Goal: Communication & Community: Share content

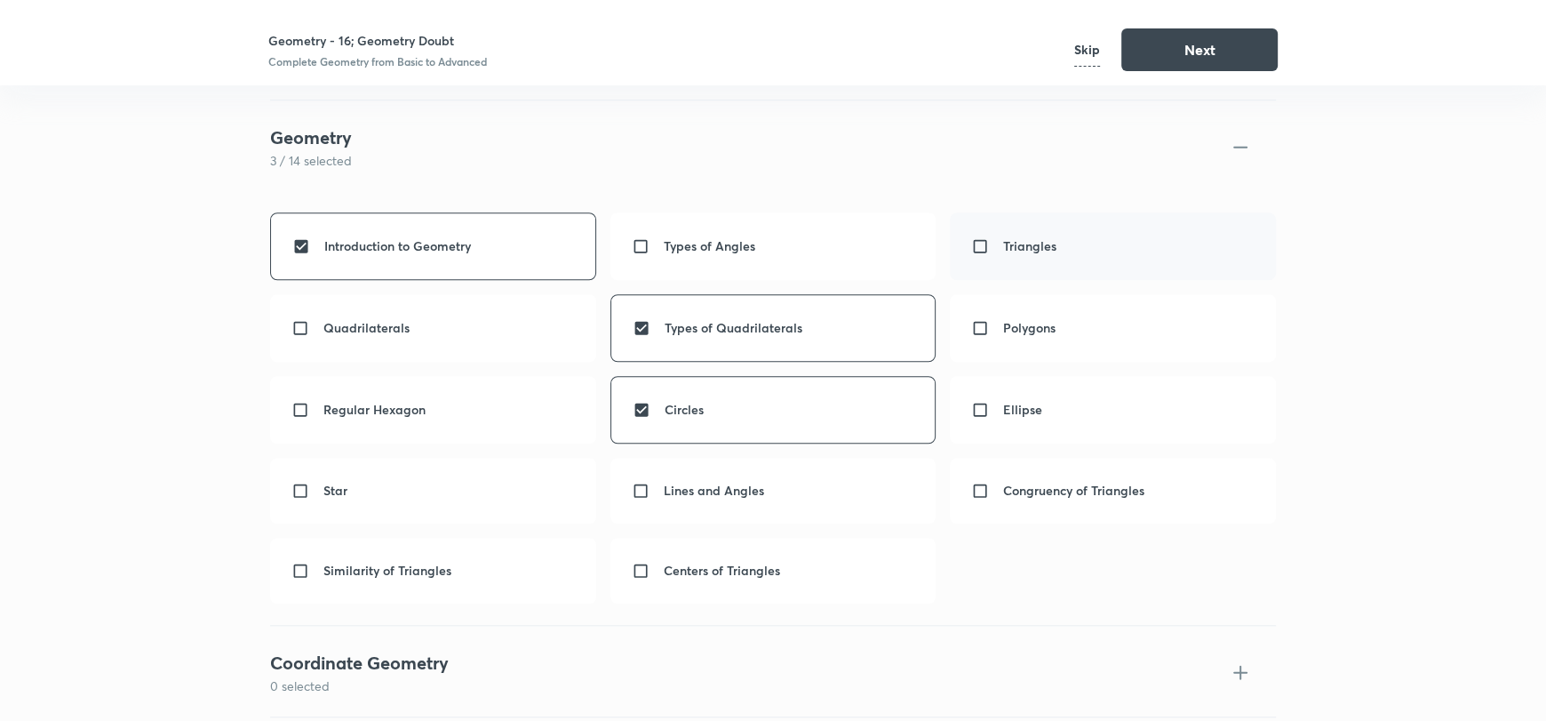
scroll to position [1631, 0]
click at [1153, 44] on button "Next" at bounding box center [1199, 48] width 156 height 43
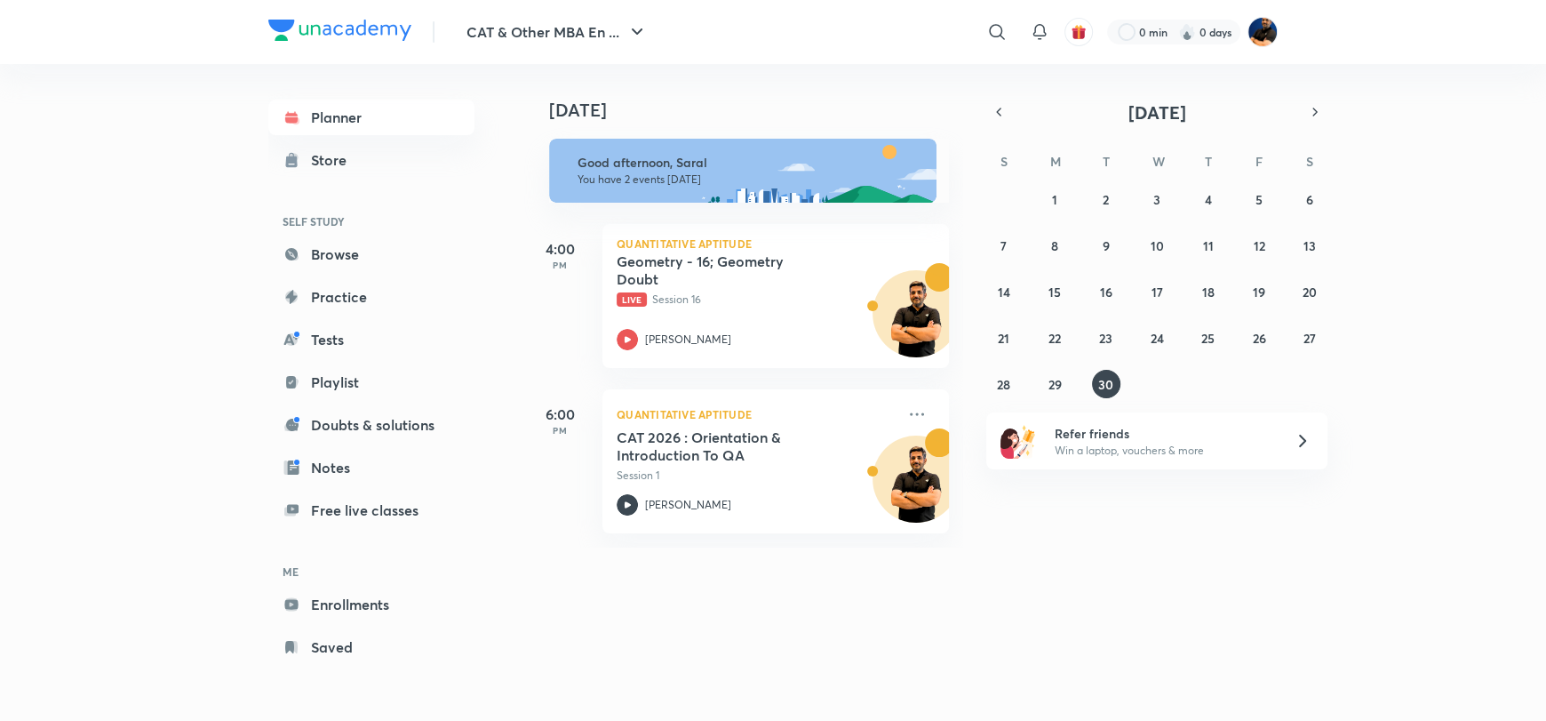
click at [770, 631] on div "Today Today Good afternoon, Saral You have 2 events today 4:00 PM Quantitative …" at bounding box center [901, 382] width 754 height 636
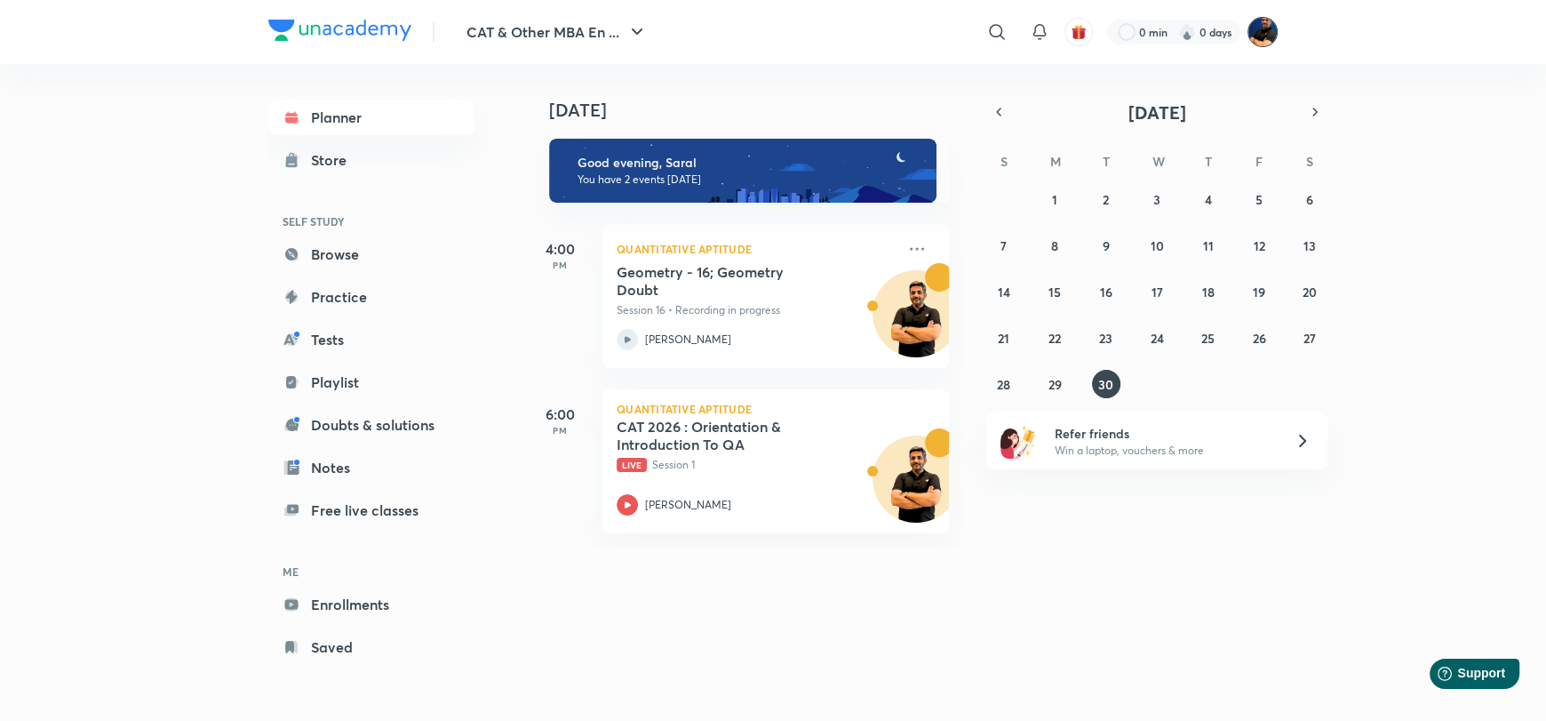
click at [1270, 24] on img at bounding box center [1263, 32] width 30 height 30
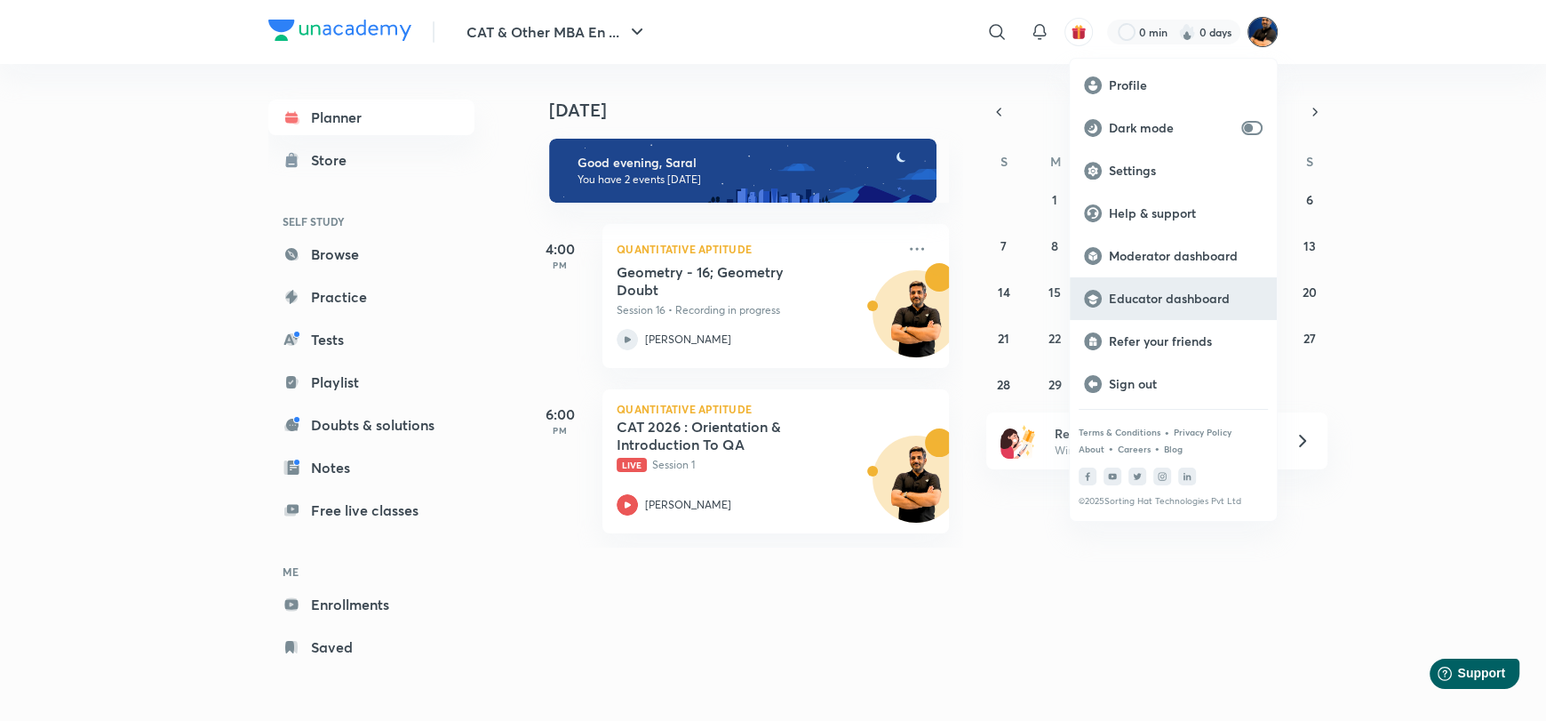
click at [1194, 296] on p "Educator dashboard" at bounding box center [1186, 299] width 154 height 16
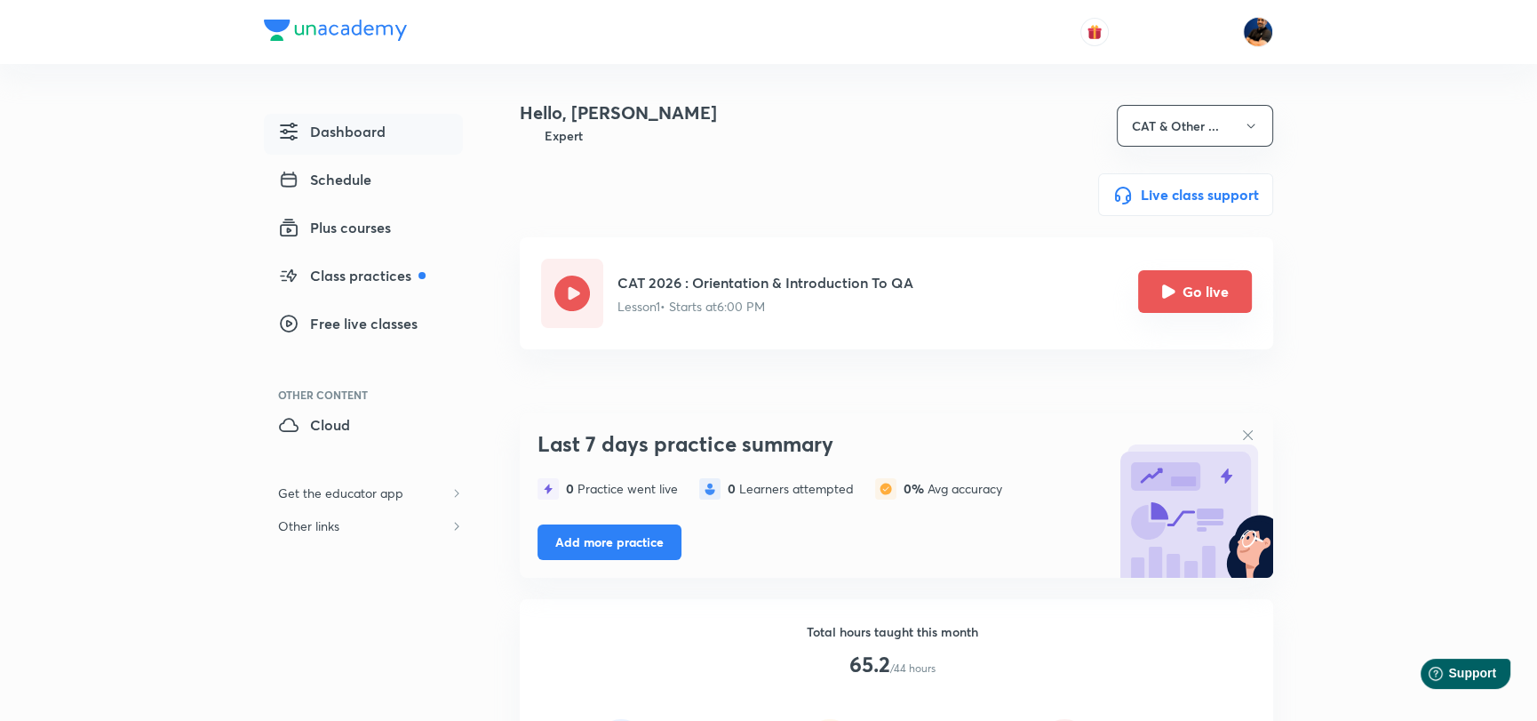
click at [1197, 289] on button "Go live" at bounding box center [1195, 291] width 114 height 43
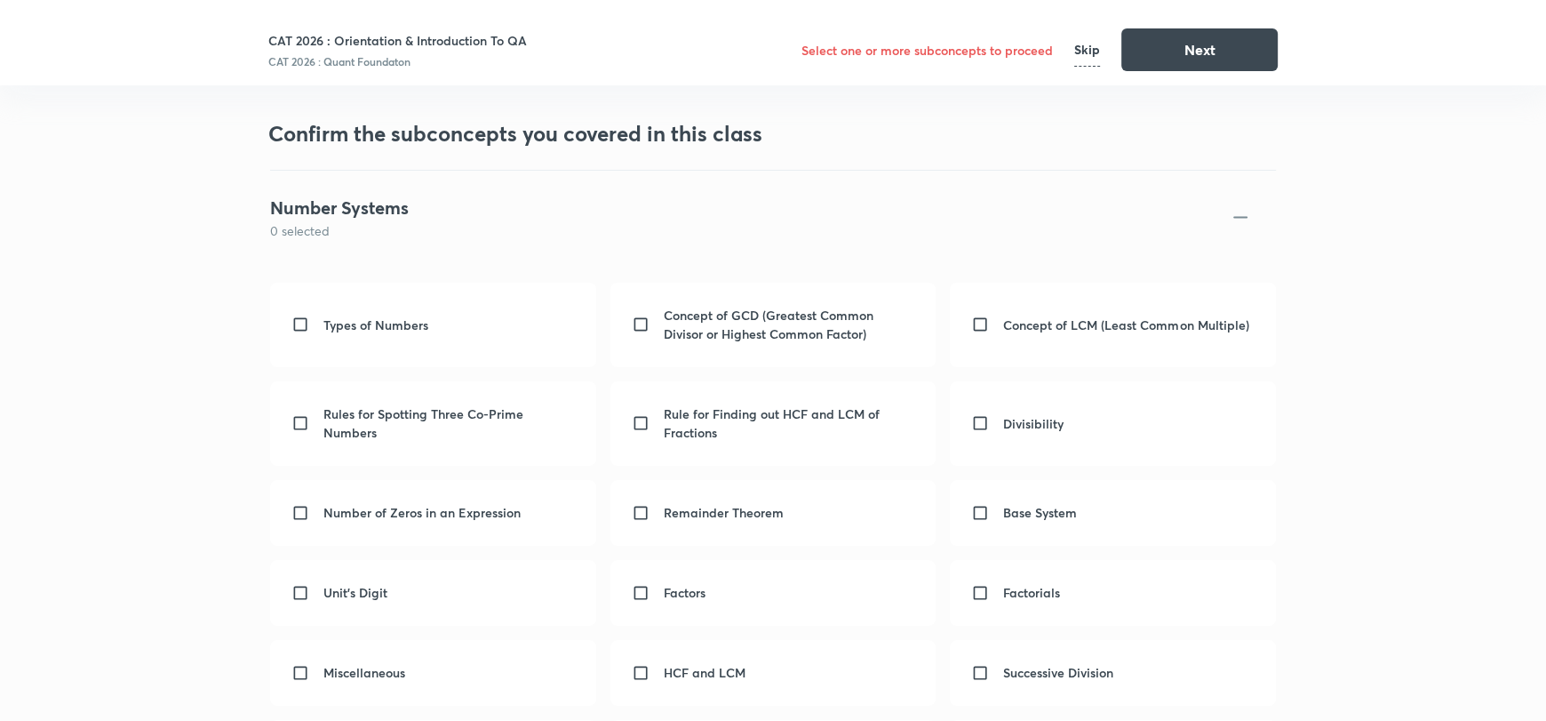
scroll to position [83, 0]
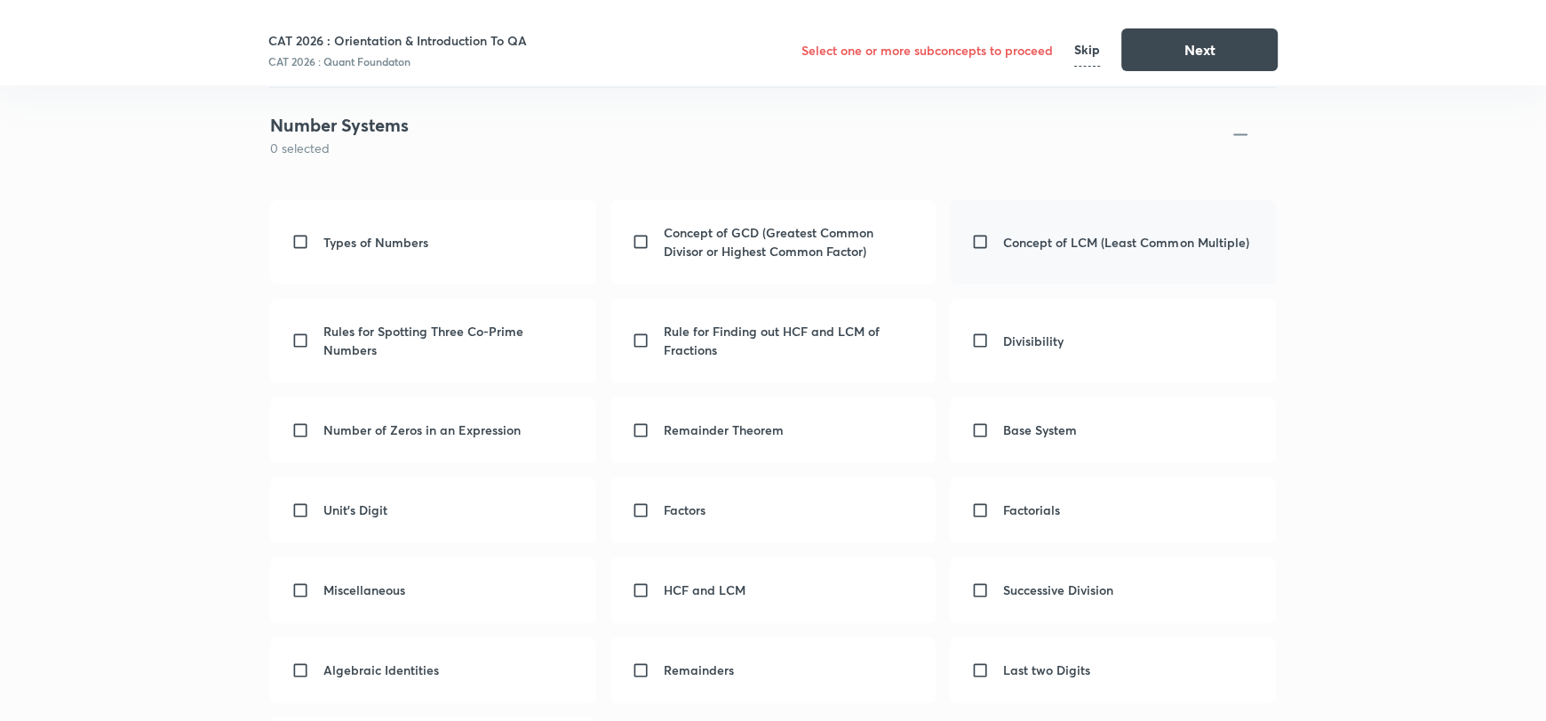
click at [1034, 251] on div "Concept of LCM (Least Common Multiple)" at bounding box center [1113, 242] width 326 height 84
checkbox input "true"
click at [1185, 71] on div "CAT 2026 : Orientation & Introduction To QA CAT 2026 : Quant Foundaton Skip Next" at bounding box center [772, 42] width 1009 height 85
click at [1216, 56] on button "Next" at bounding box center [1199, 48] width 156 height 43
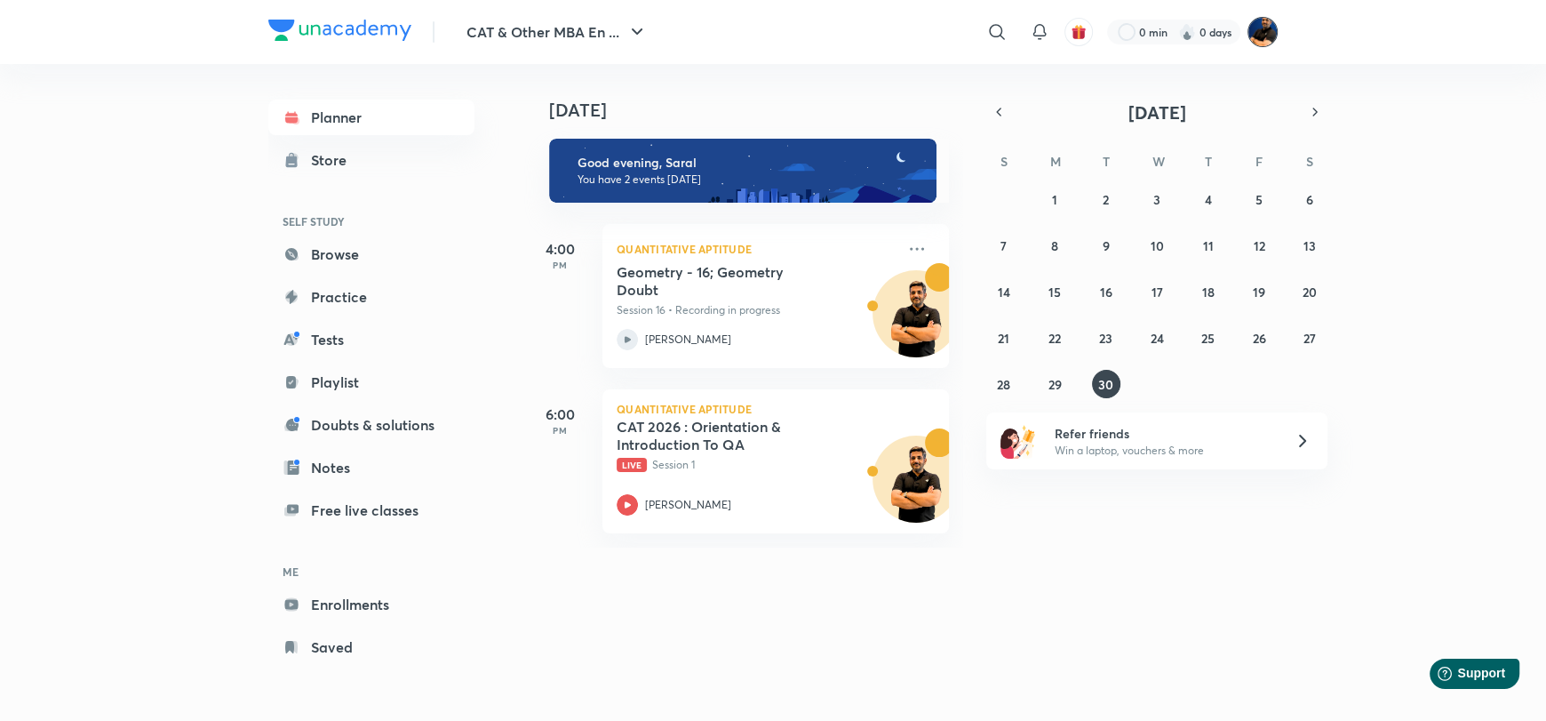
click at [1262, 28] on img at bounding box center [1263, 32] width 30 height 30
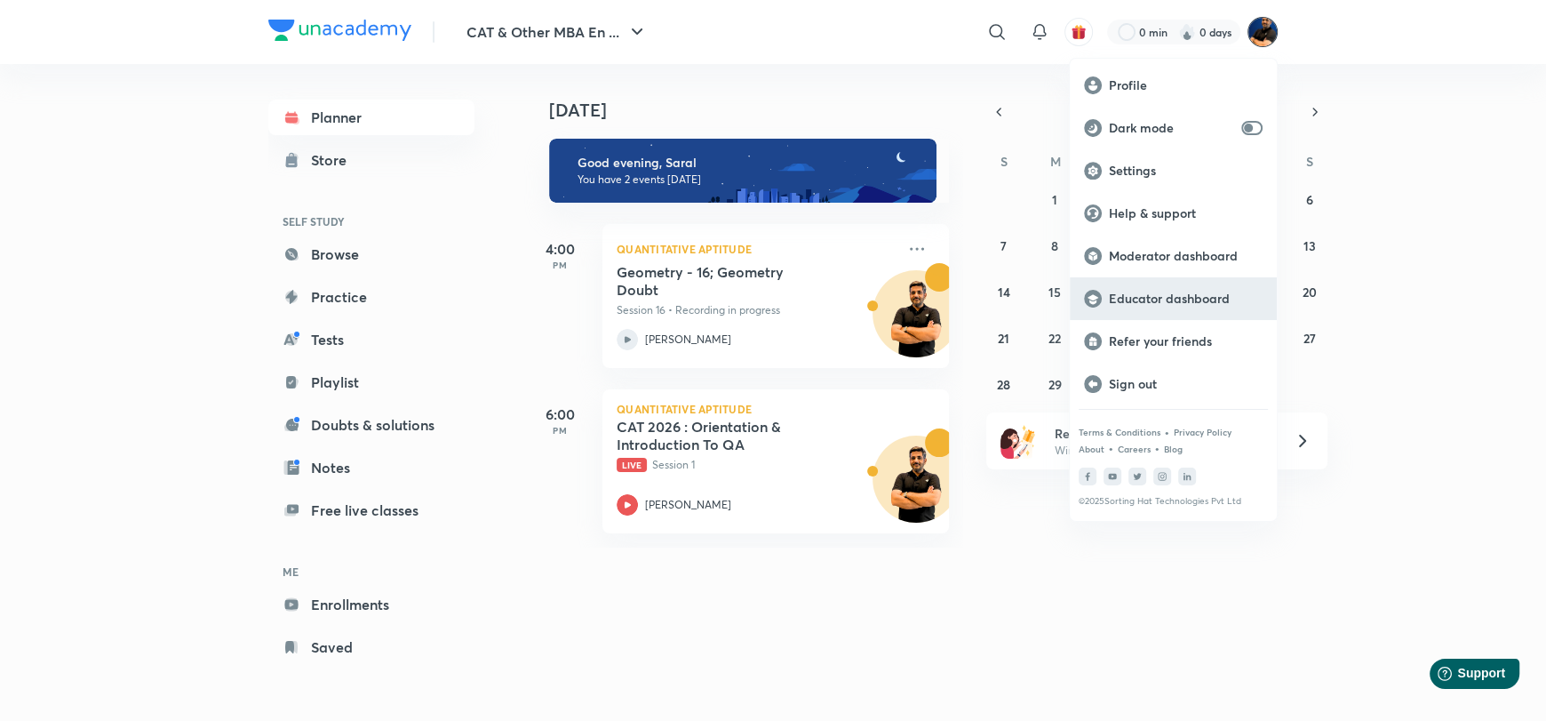
click at [1116, 288] on div "Educator dashboard" at bounding box center [1173, 298] width 207 height 43
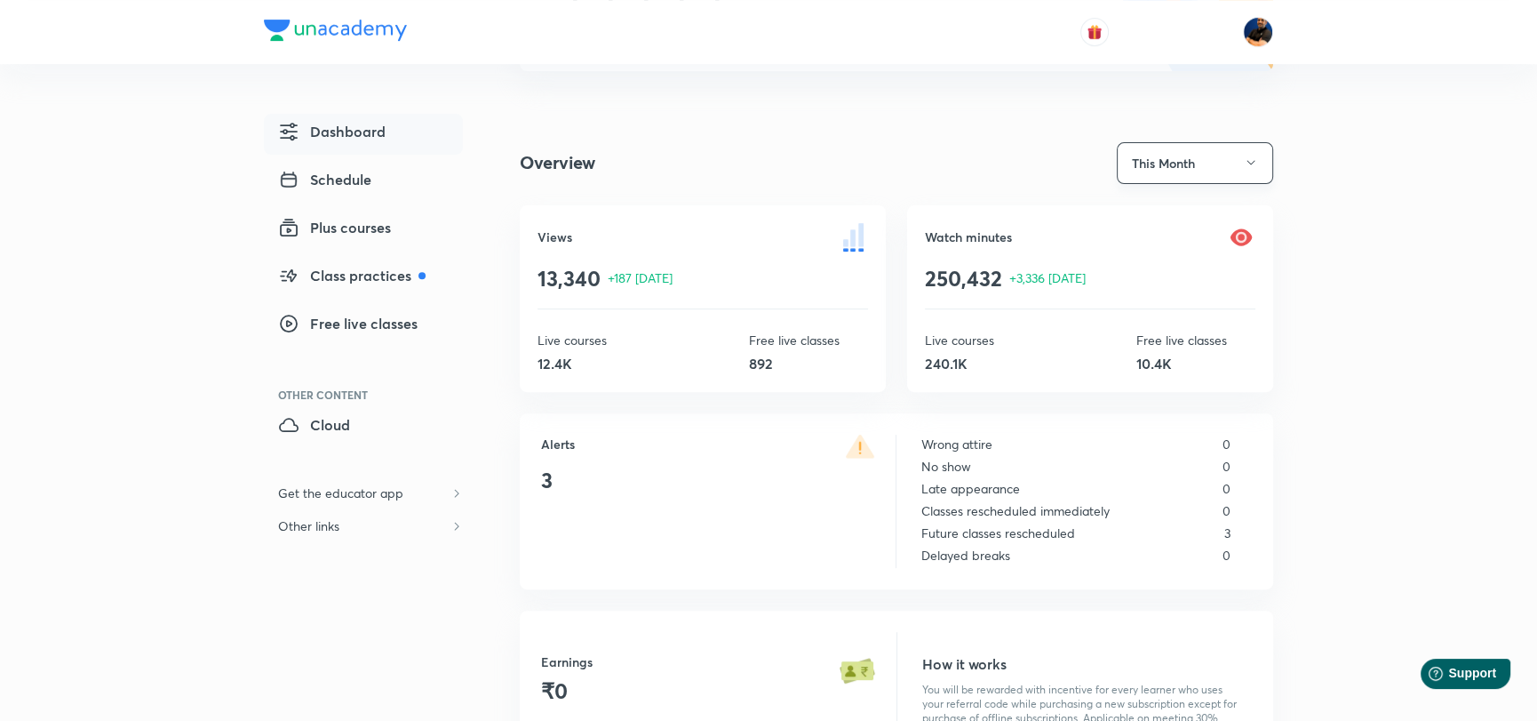
scroll to position [728, 0]
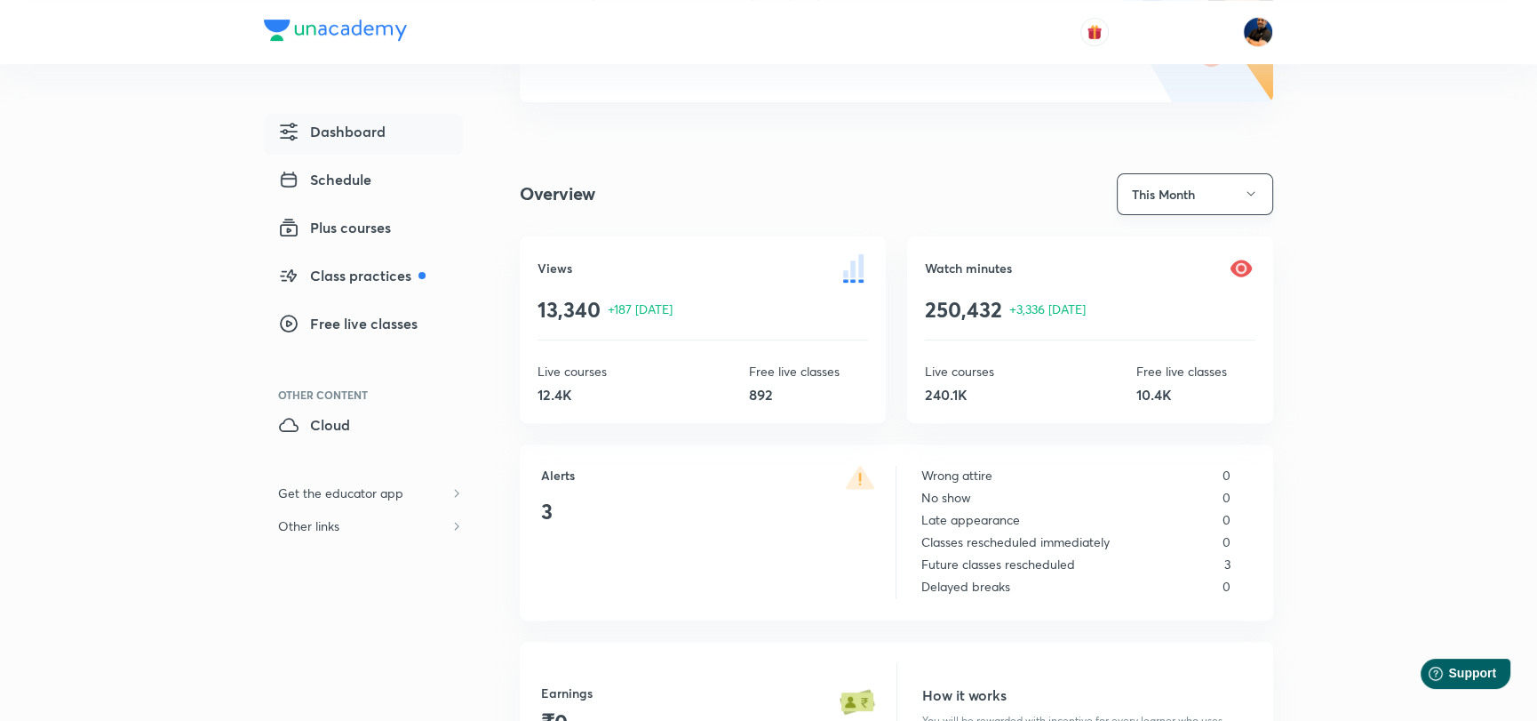
click at [1224, 186] on button "This Month" at bounding box center [1195, 194] width 156 height 42
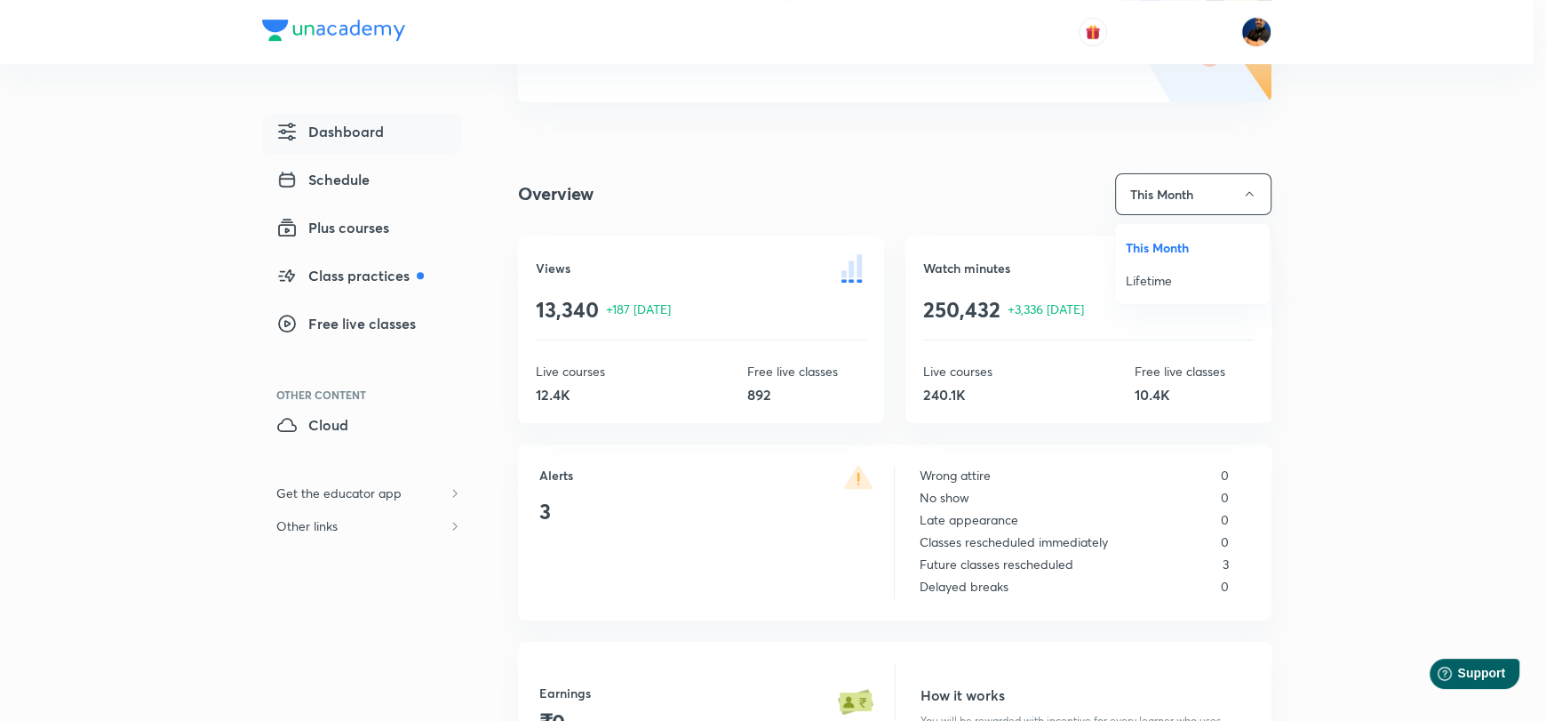
click at [1144, 276] on span "Lifetime" at bounding box center [1192, 280] width 133 height 19
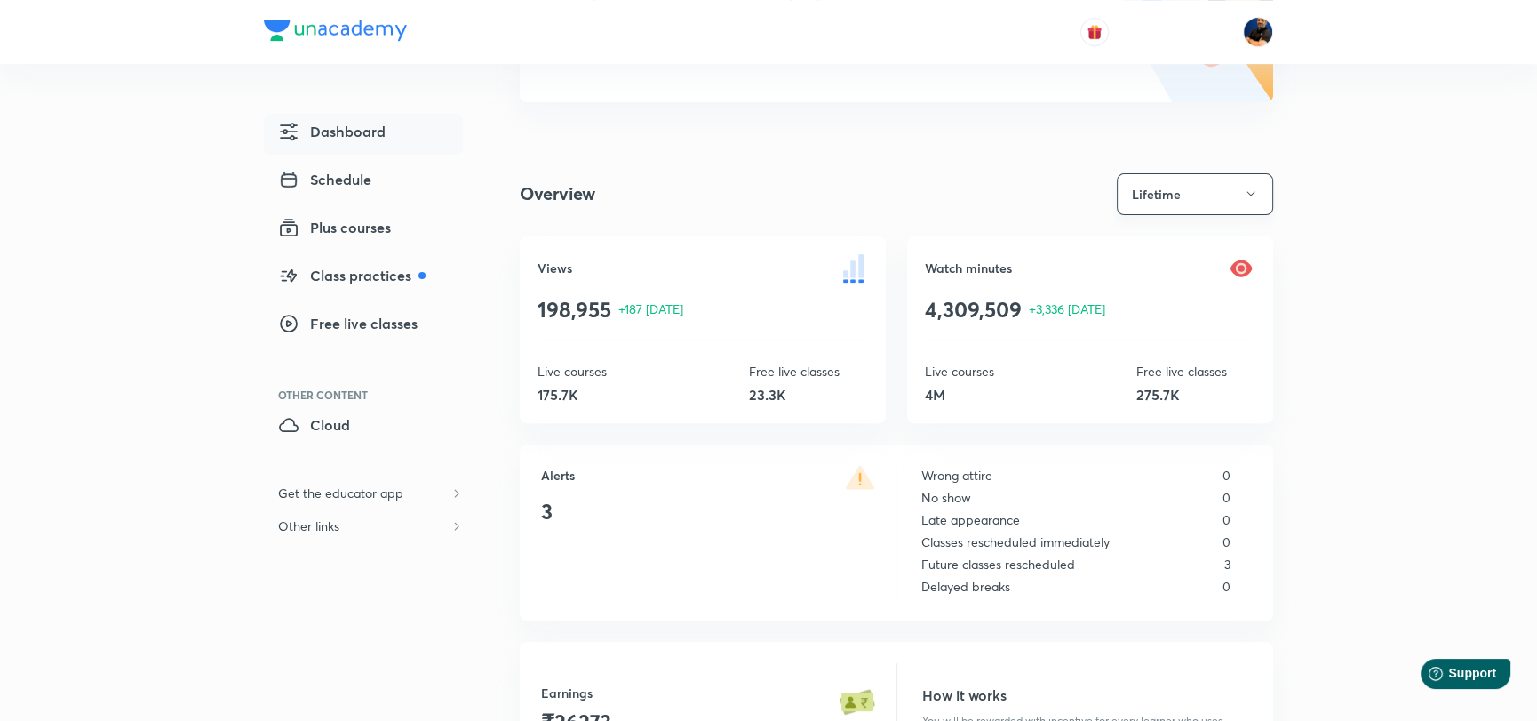
click at [1240, 190] on button "Lifetime" at bounding box center [1195, 194] width 156 height 42
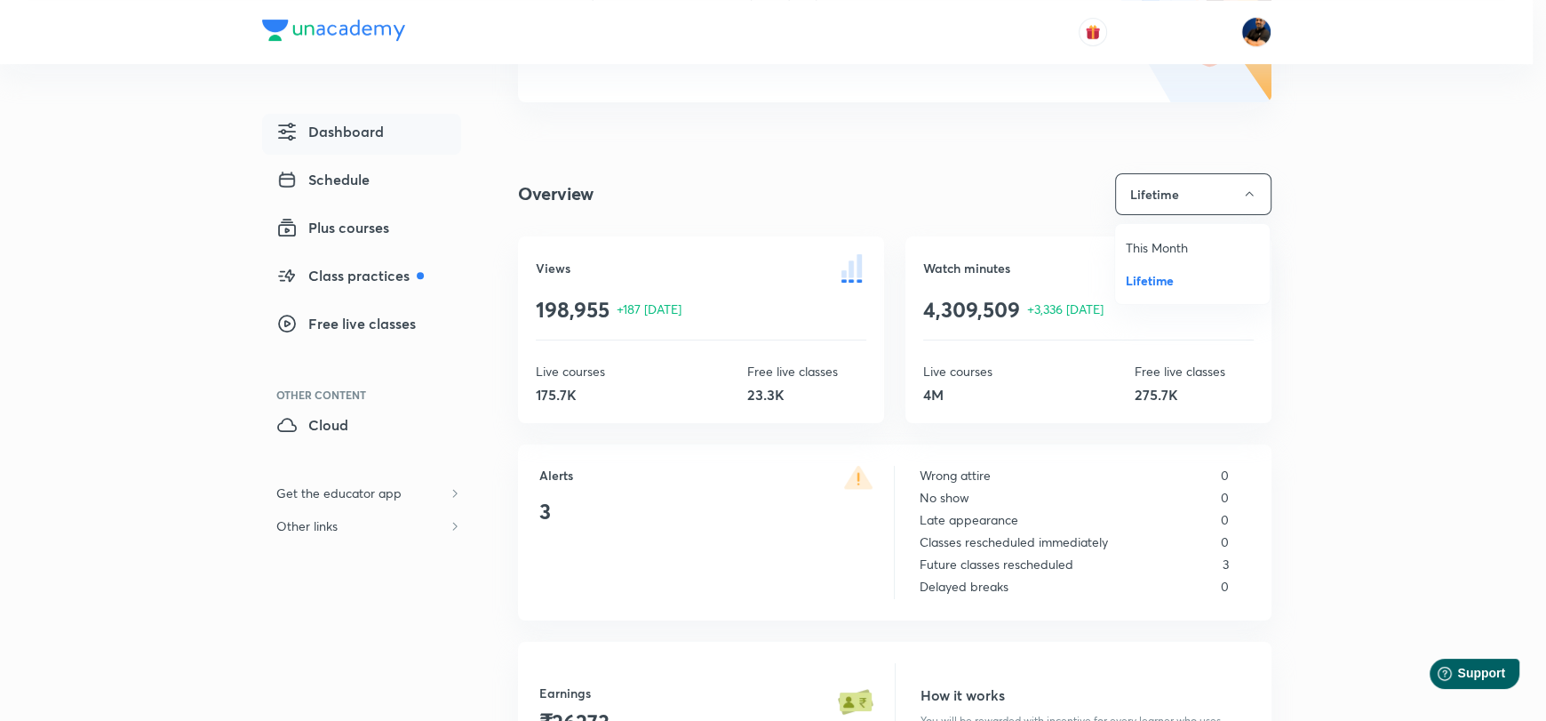
click at [1167, 254] on span "This Month" at bounding box center [1192, 247] width 133 height 19
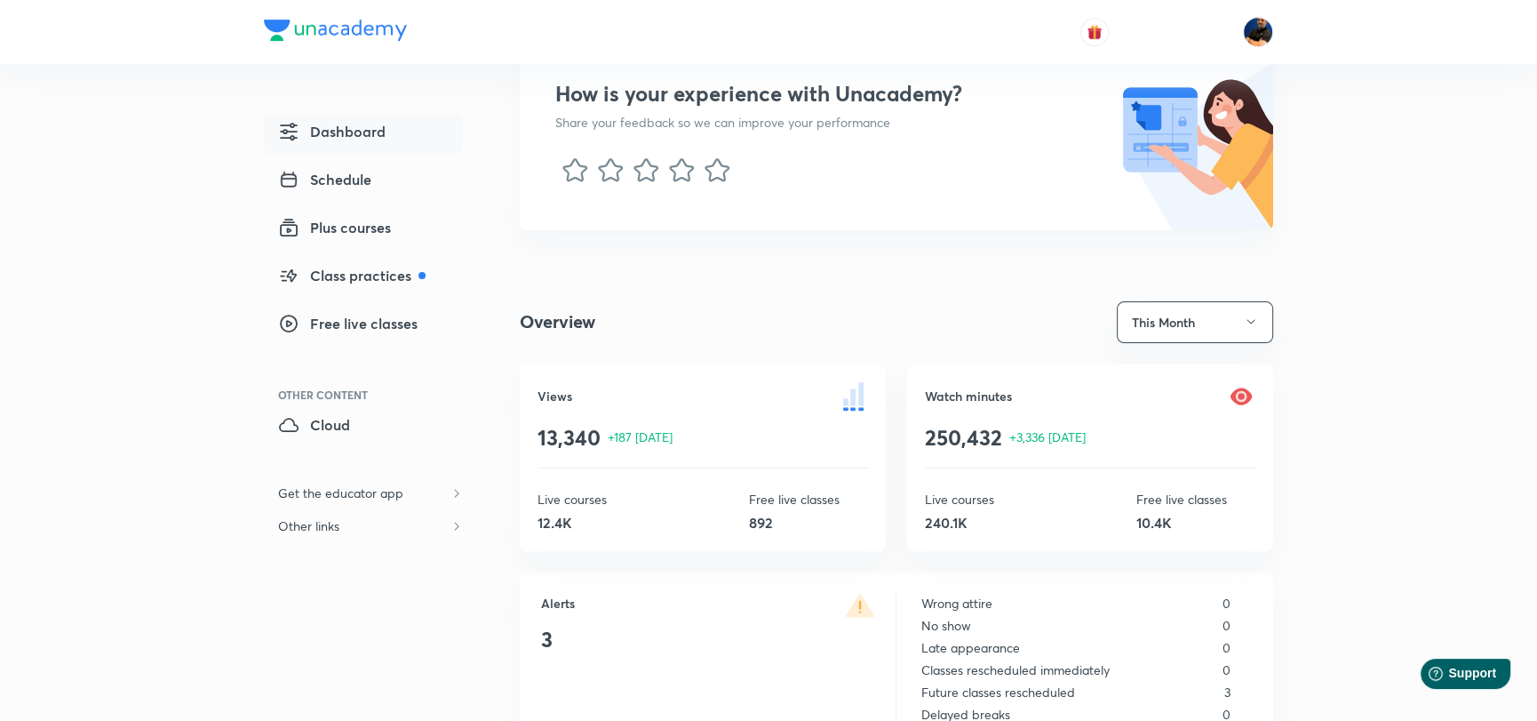
scroll to position [622, 0]
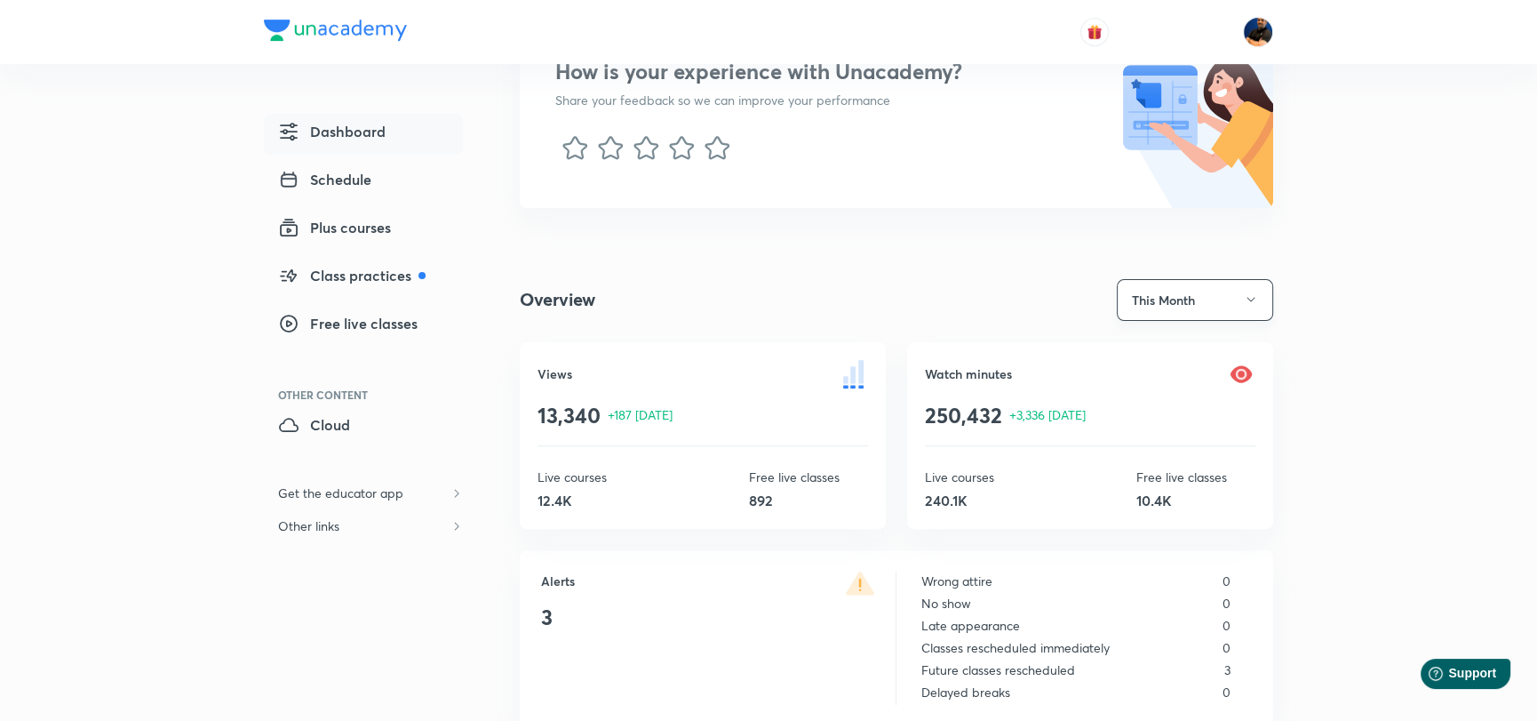
click at [1241, 293] on button "This Month" at bounding box center [1195, 300] width 156 height 42
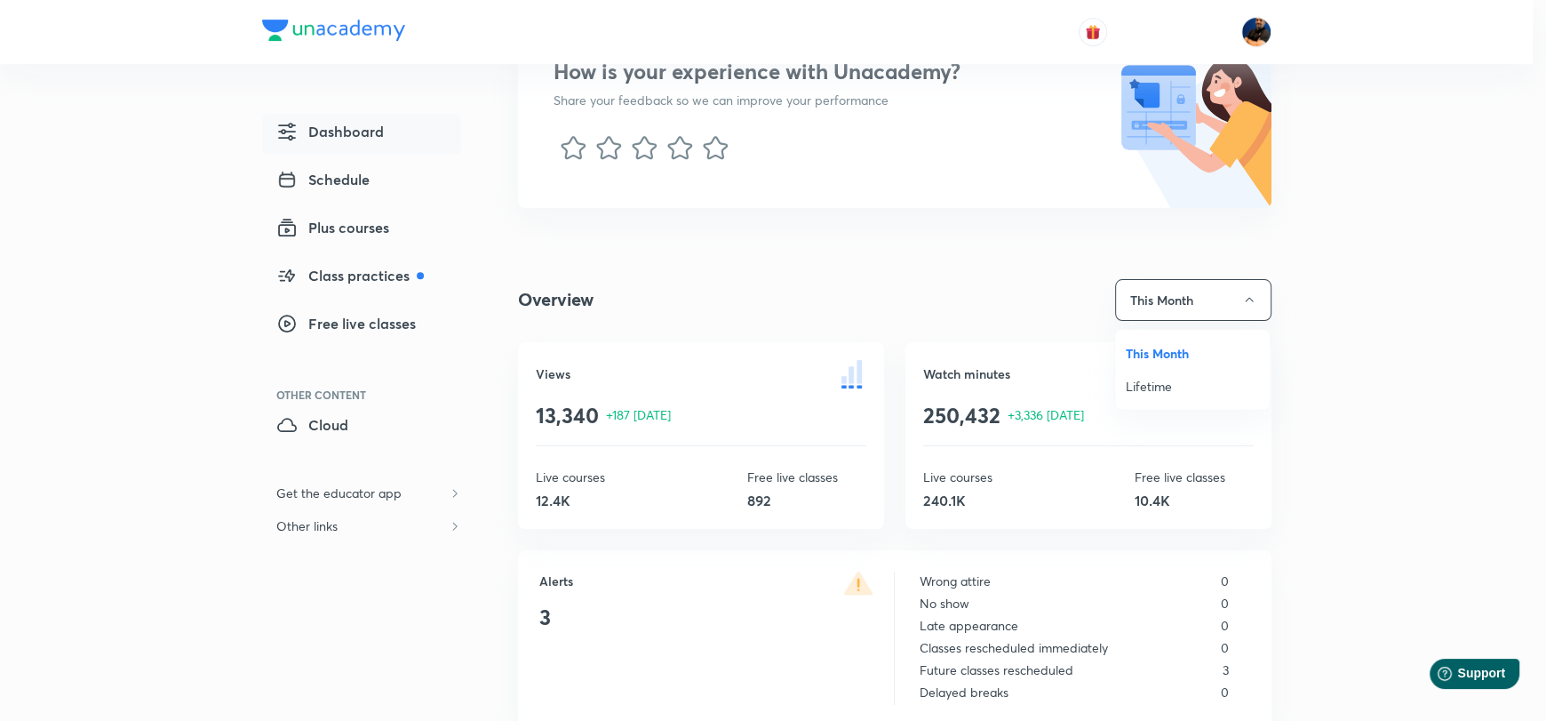
click at [1175, 375] on li "Lifetime" at bounding box center [1192, 386] width 155 height 33
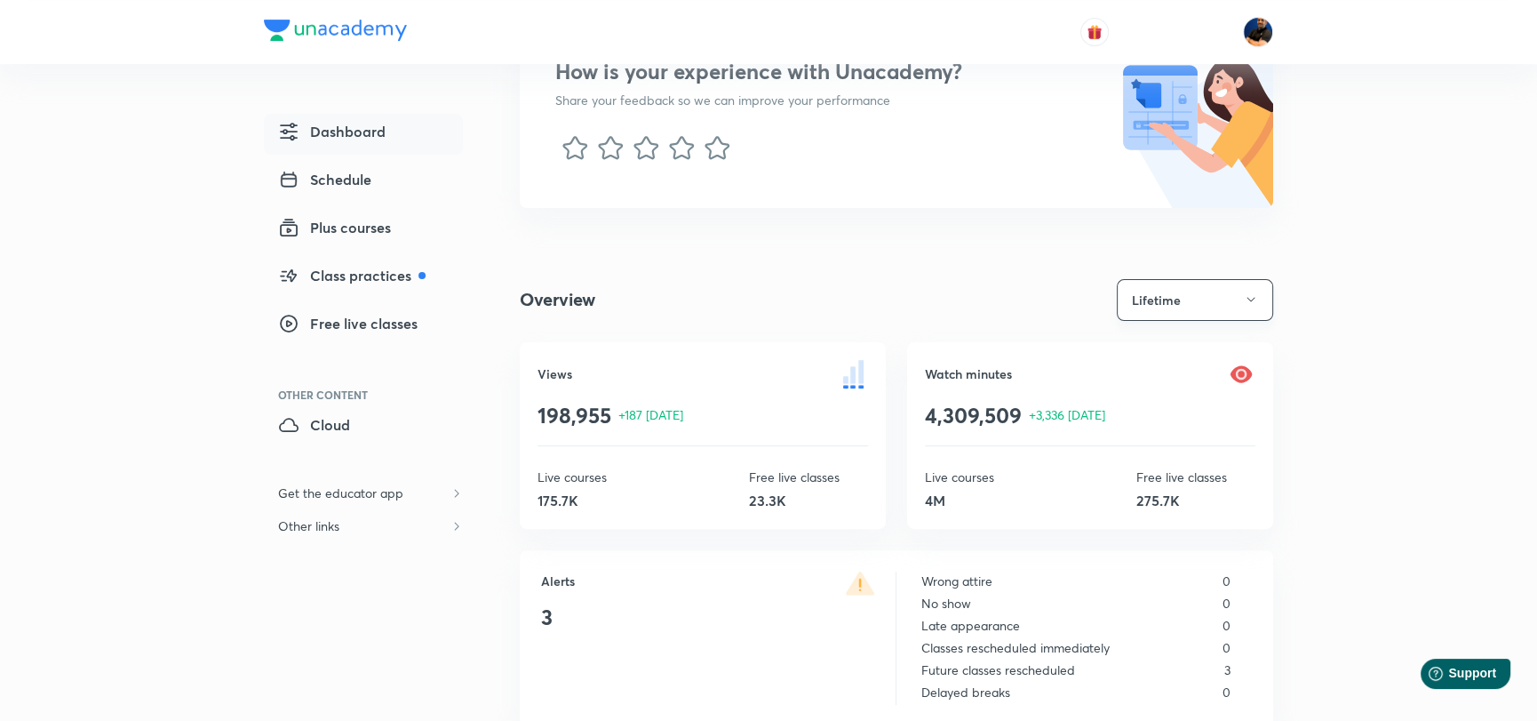
click at [1254, 301] on icon "button" at bounding box center [1251, 299] width 14 height 14
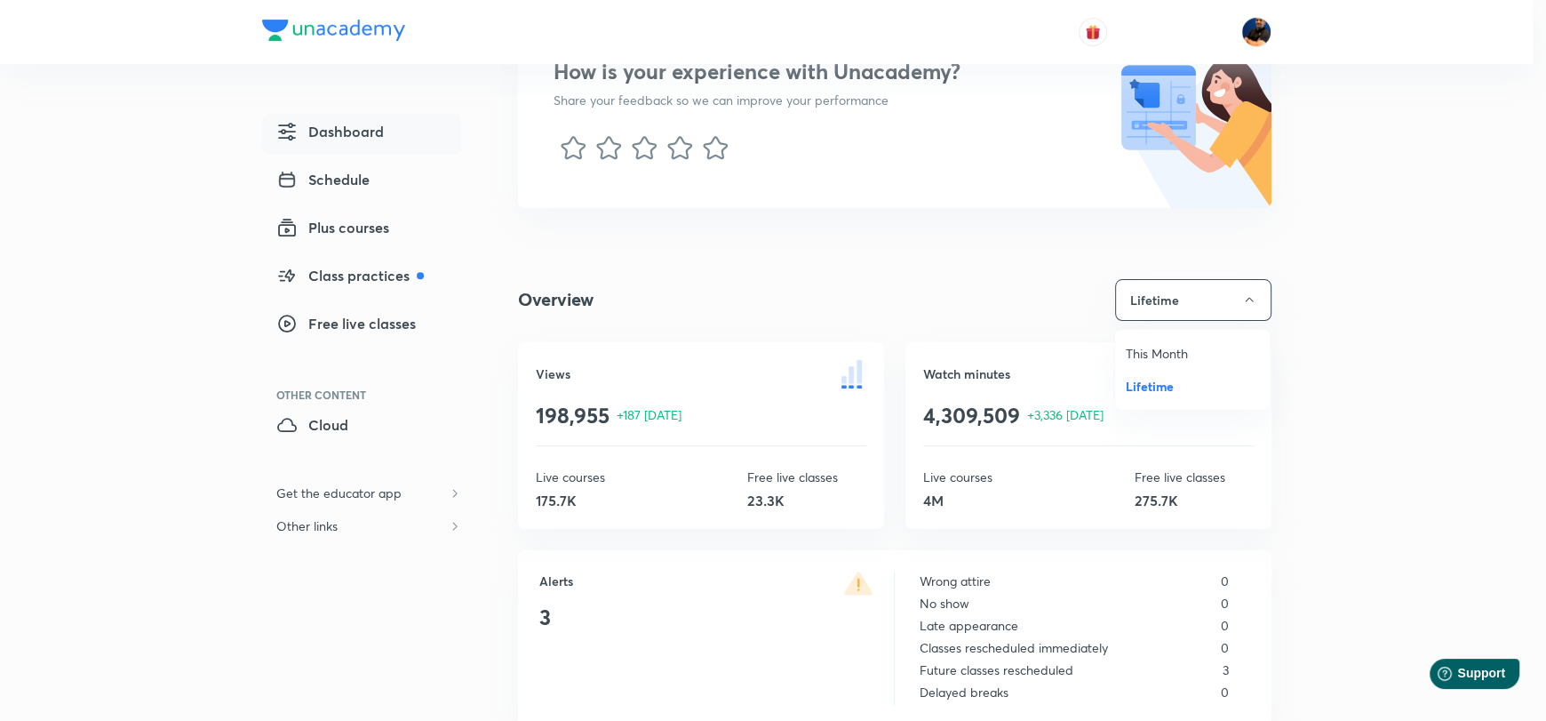
click at [1183, 347] on span "This Month" at bounding box center [1192, 353] width 133 height 19
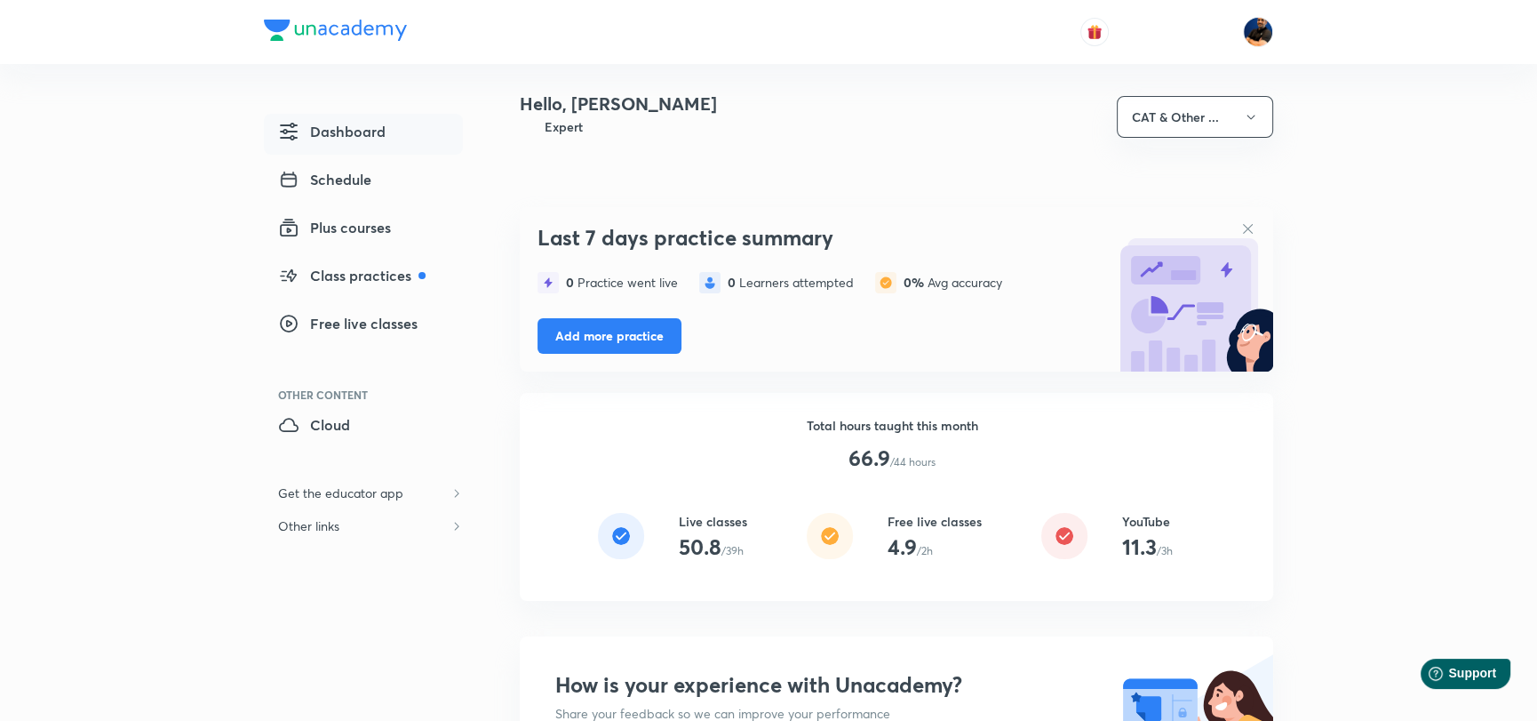
scroll to position [0, 0]
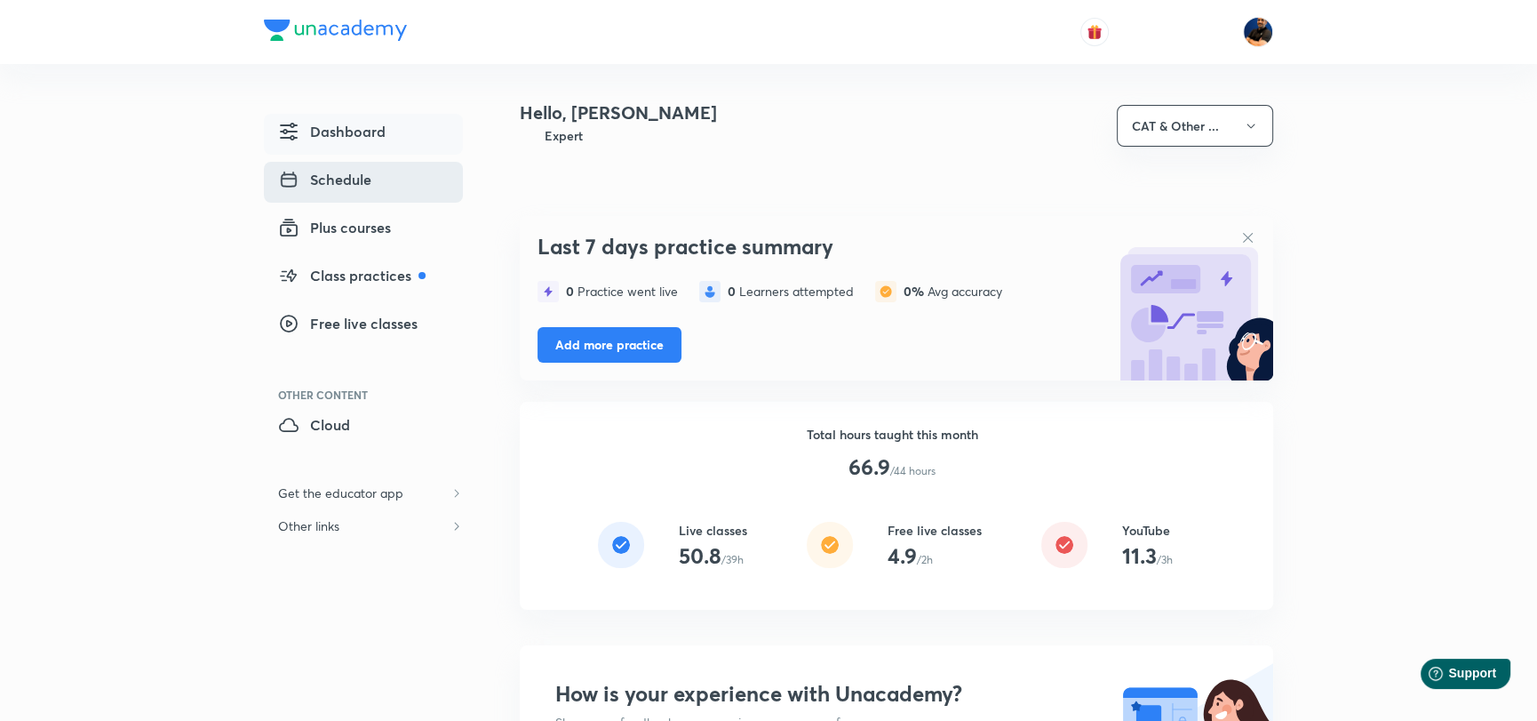
click at [337, 184] on span "Schedule" at bounding box center [324, 179] width 93 height 21
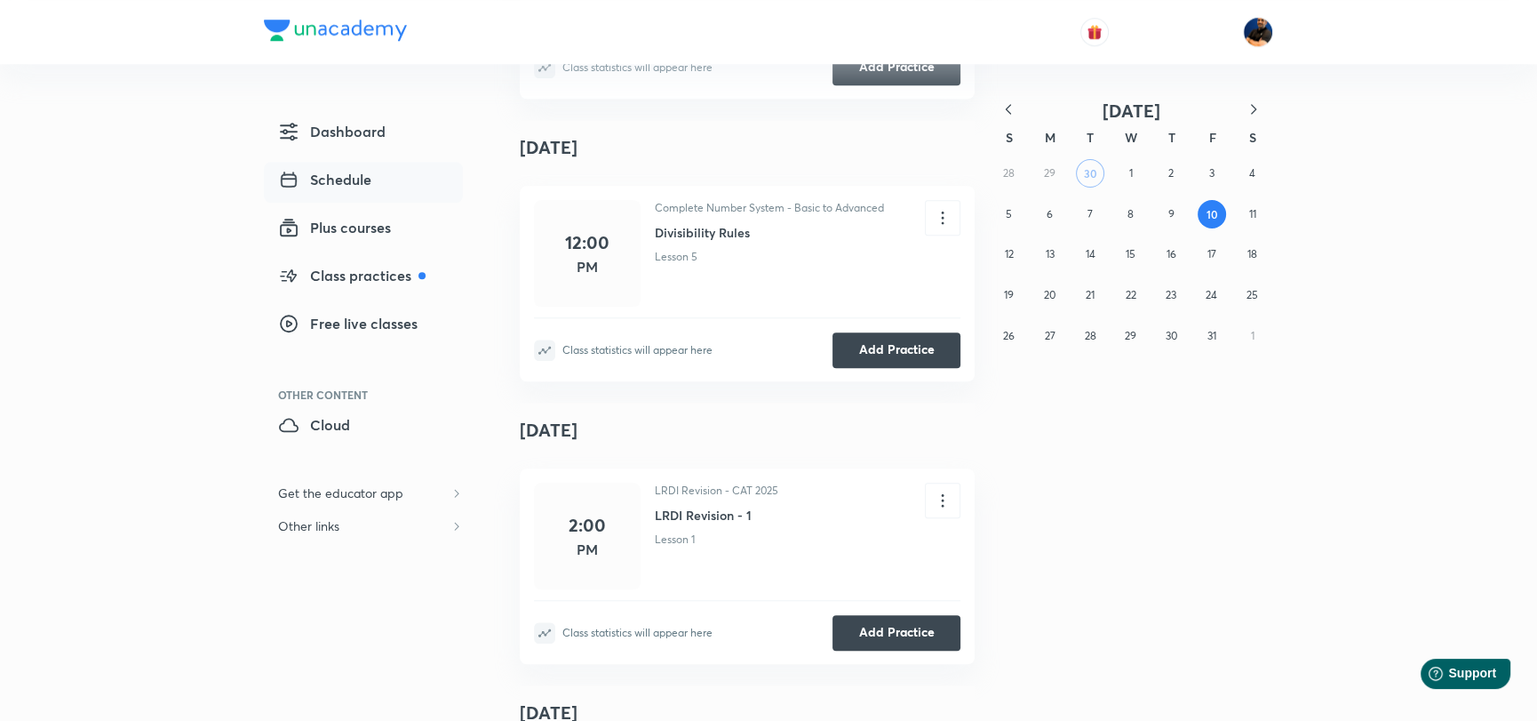
scroll to position [1776, 0]
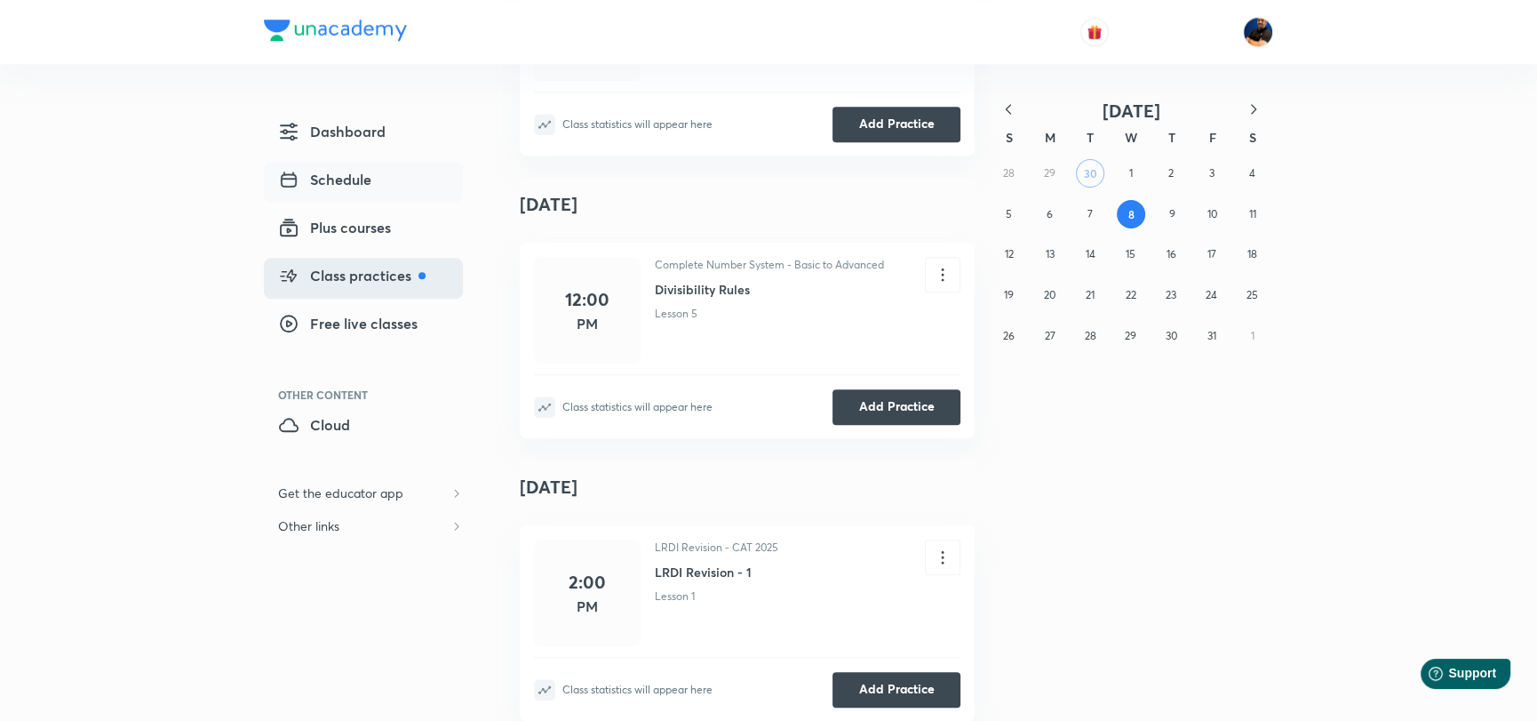
click at [374, 274] on span "Class practices" at bounding box center [352, 275] width 148 height 21
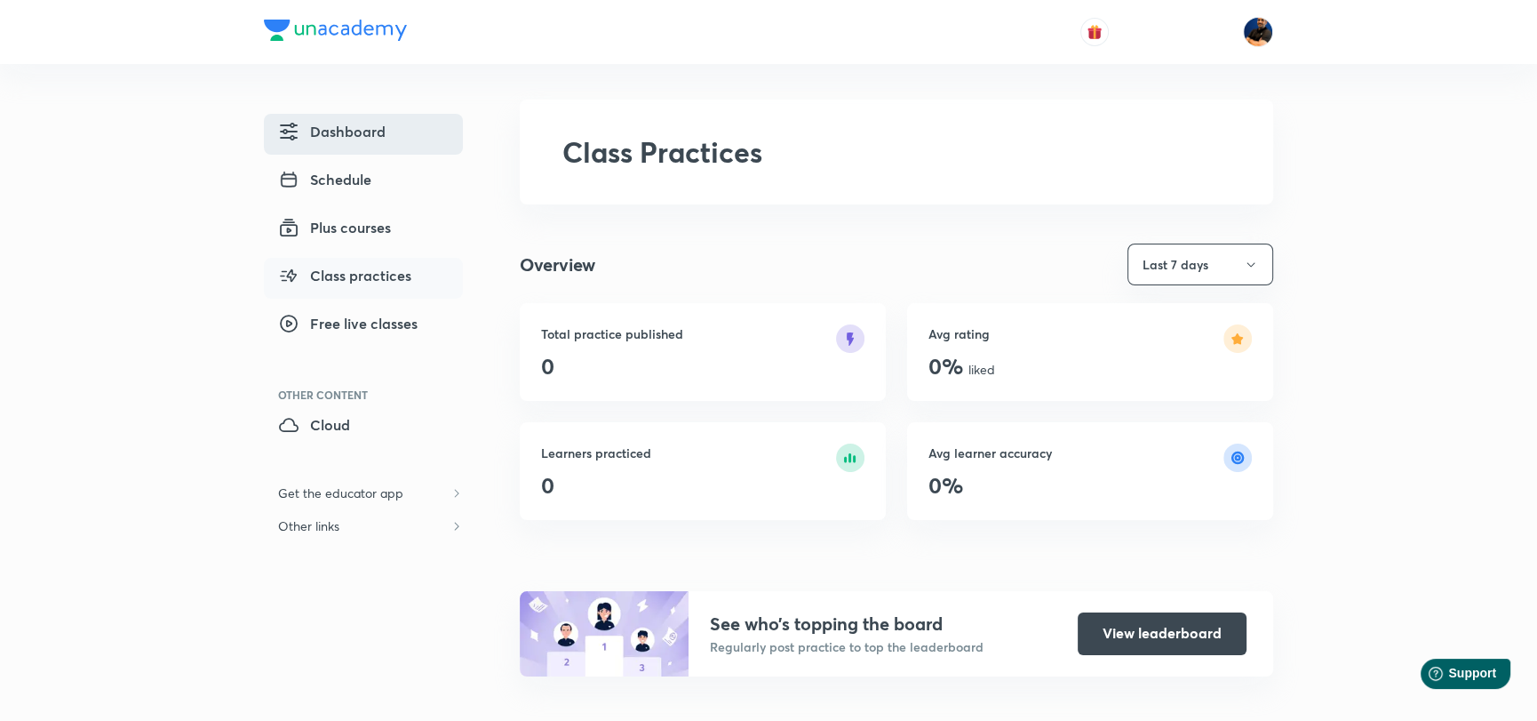
click at [362, 124] on span "Dashboard" at bounding box center [332, 131] width 108 height 21
